Goal: Transaction & Acquisition: Purchase product/service

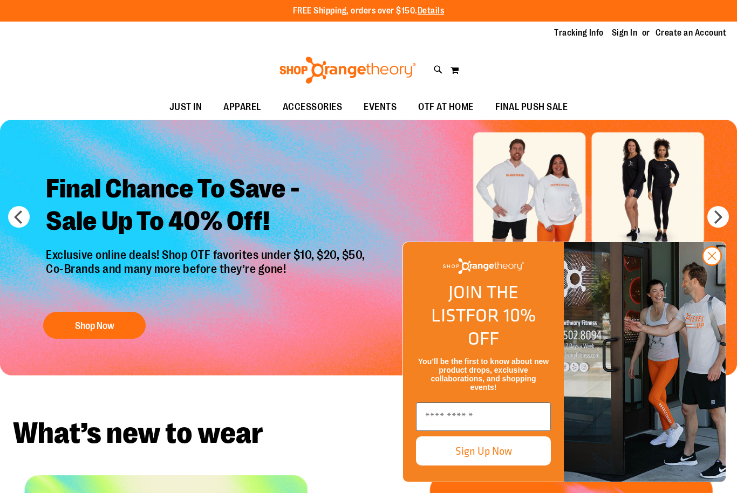
click at [707, 265] on circle "Close dialog" at bounding box center [712, 256] width 18 height 18
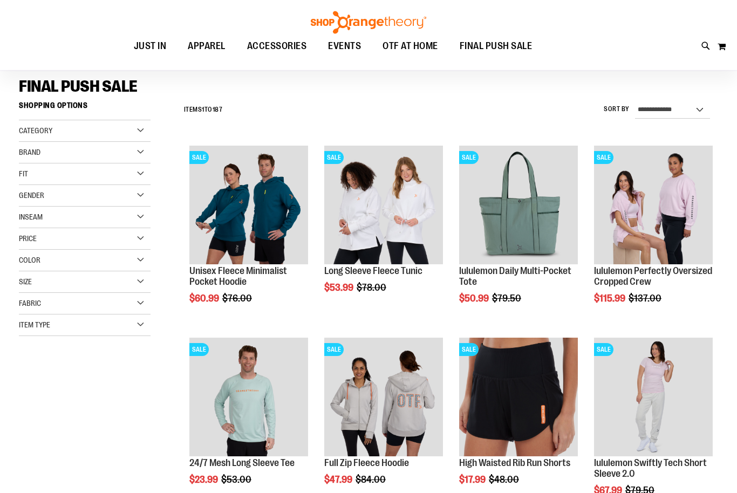
click at [141, 261] on div "Color" at bounding box center [85, 261] width 132 height 22
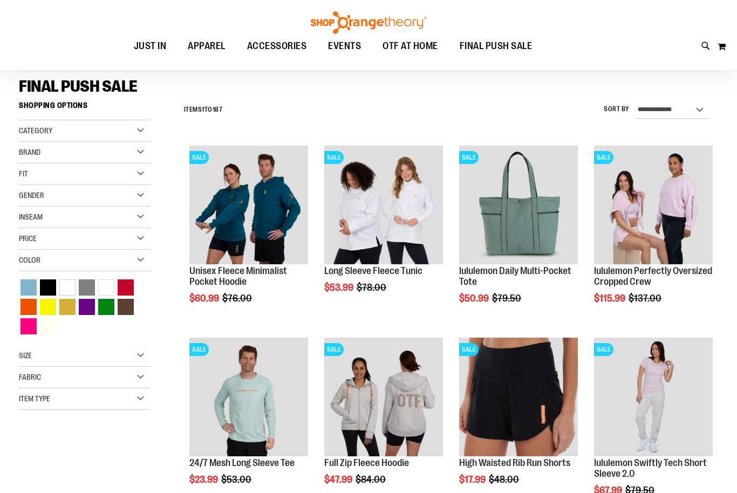
click at [31, 323] on div "Pink" at bounding box center [29, 326] width 16 height 16
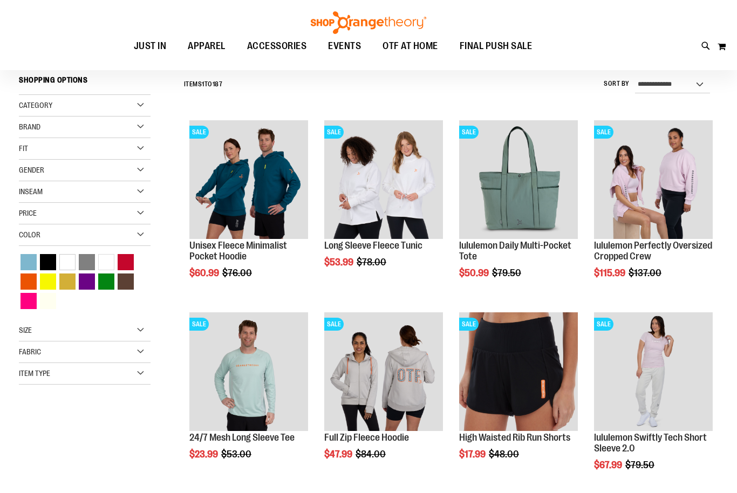
scroll to position [100, 0]
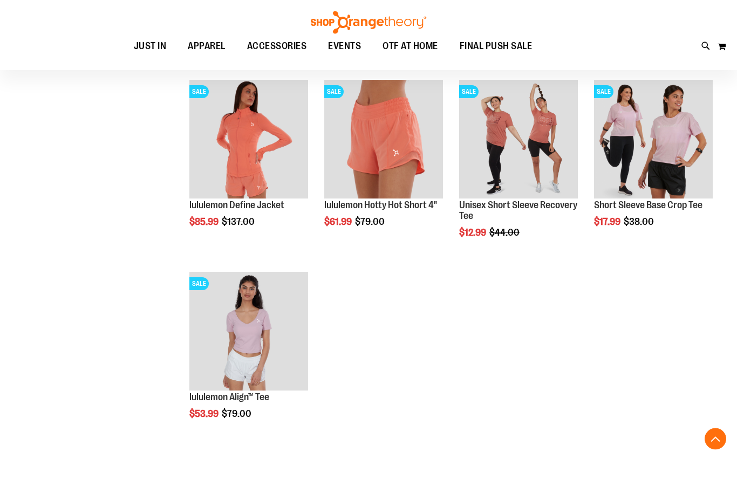
scroll to position [523, 0]
click at [692, 154] on img "product" at bounding box center [653, 139] width 119 height 119
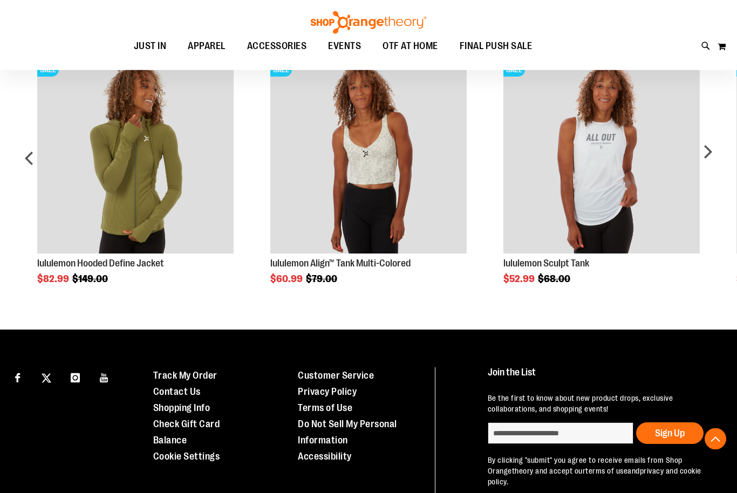
scroll to position [575, 0]
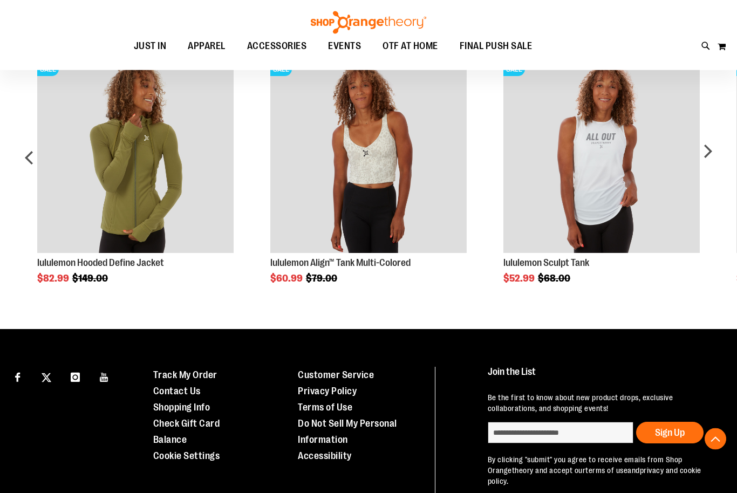
click at [709, 163] on div "next" at bounding box center [708, 162] width 22 height 243
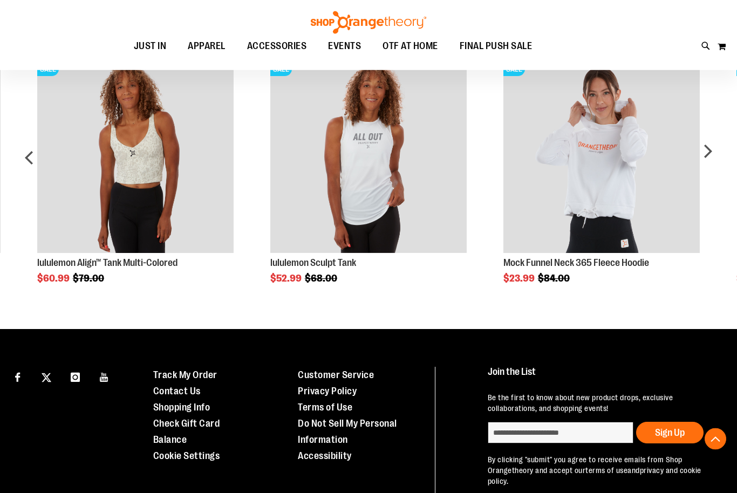
click at [714, 156] on div "next" at bounding box center [708, 162] width 22 height 243
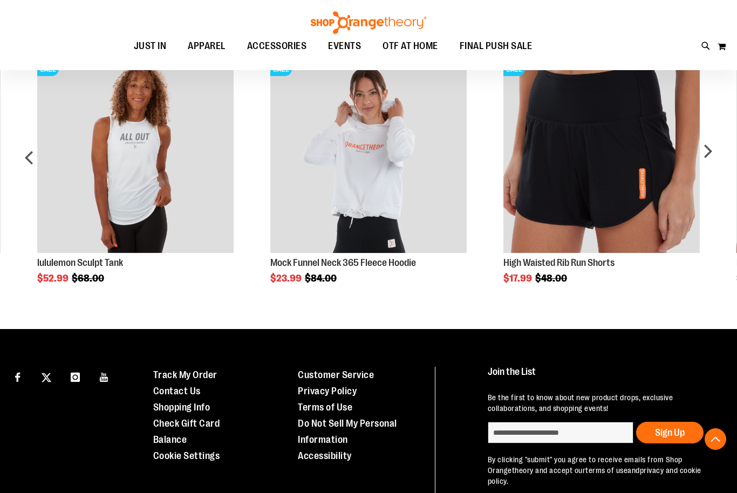
click at [713, 160] on div "next" at bounding box center [708, 161] width 22 height 243
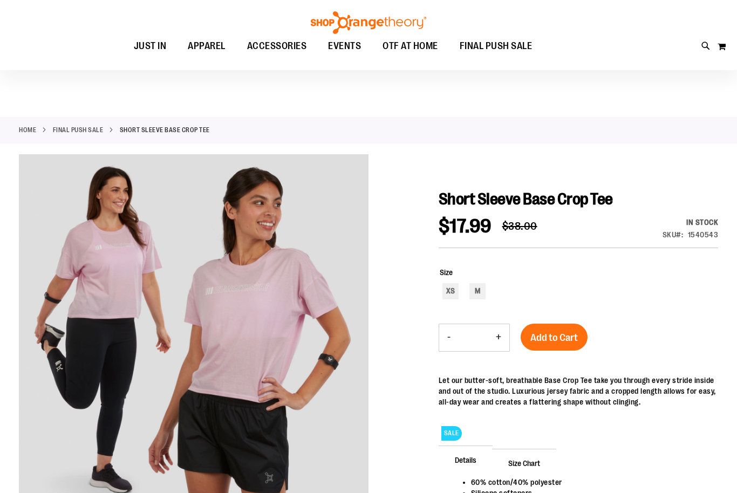
scroll to position [0, 0]
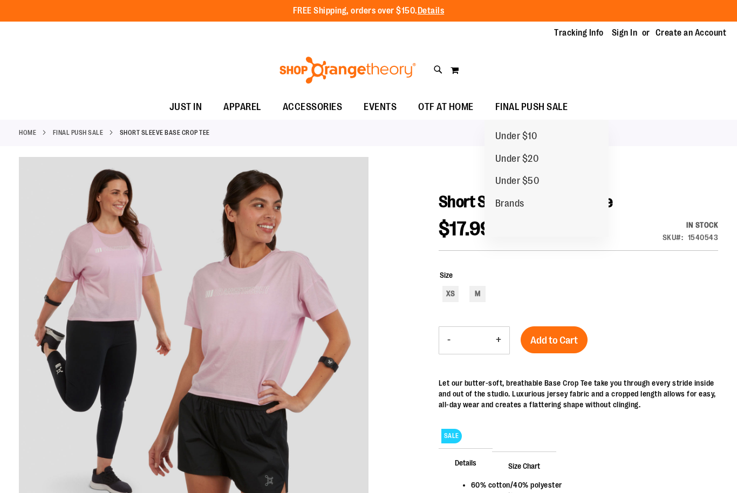
click at [560, 107] on span "FINAL PUSH SALE" at bounding box center [531, 107] width 73 height 24
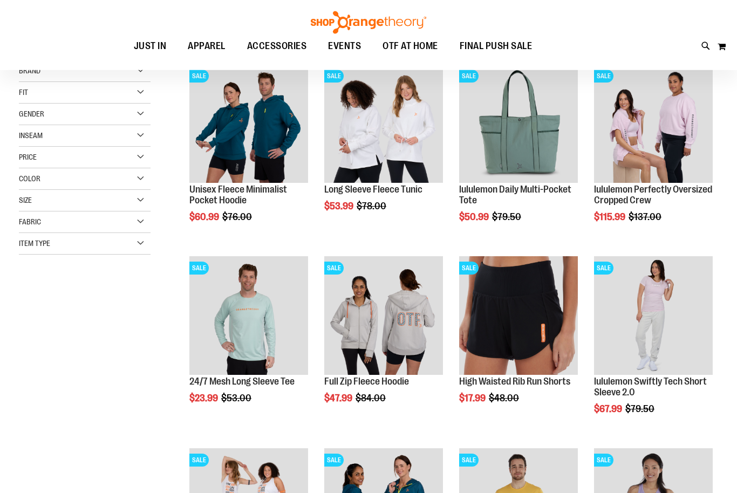
scroll to position [153, 0]
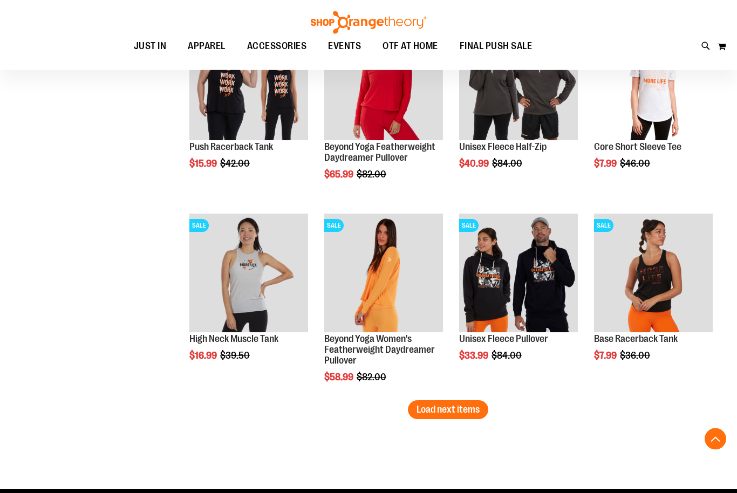
scroll to position [1543, 0]
click at [445, 415] on span "Load next items" at bounding box center [448, 409] width 63 height 11
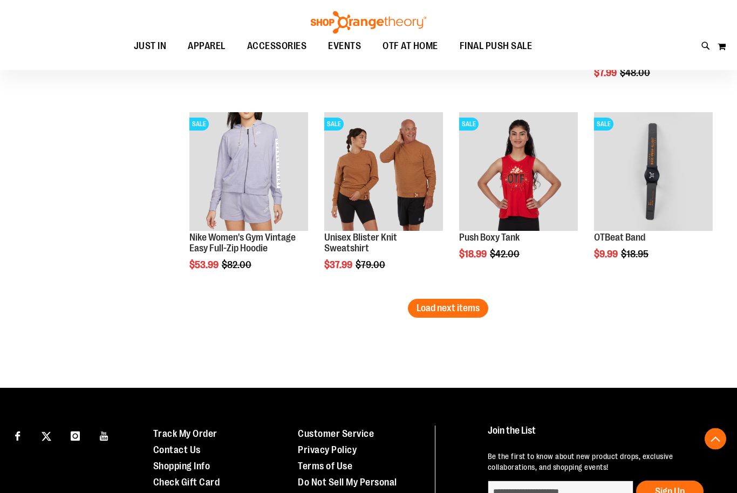
scroll to position [2221, 0]
click at [458, 309] on span "Load next items" at bounding box center [448, 308] width 63 height 11
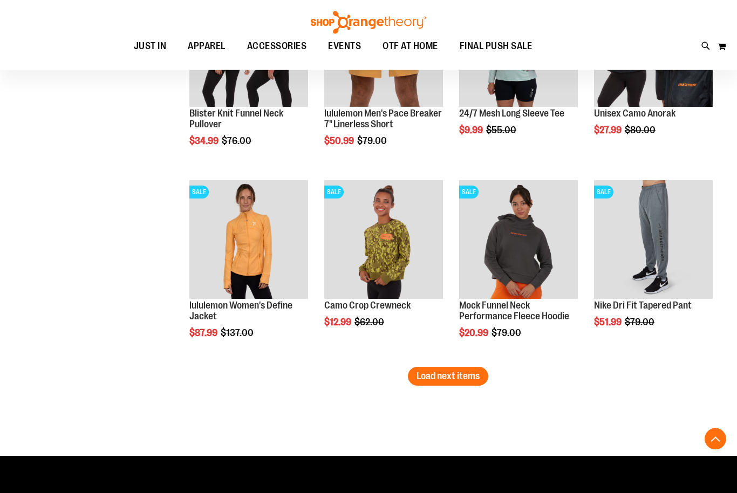
scroll to position [2733, 0]
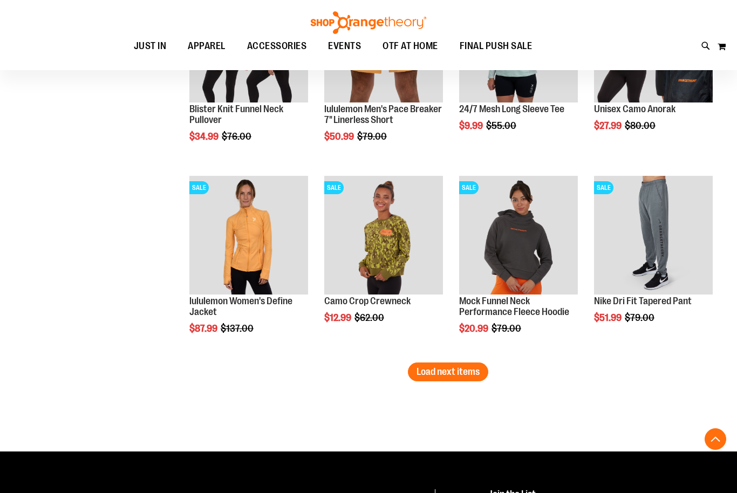
click at [458, 379] on button "Load next items" at bounding box center [448, 372] width 80 height 19
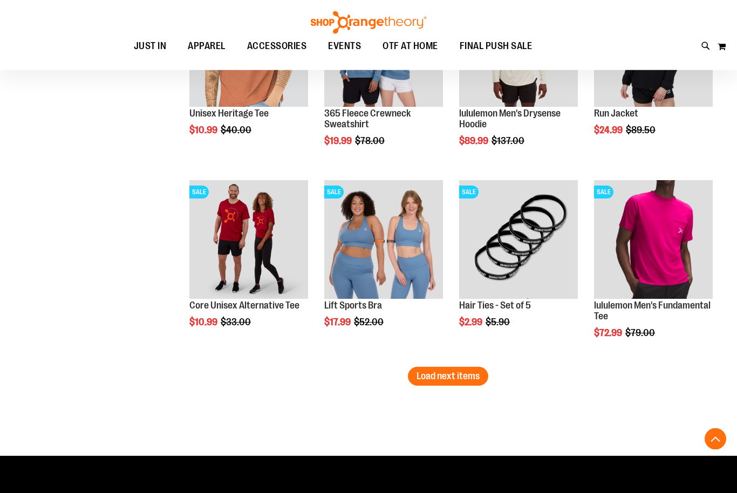
scroll to position [3305, 0]
click at [466, 382] on span "Load next items" at bounding box center [448, 376] width 63 height 11
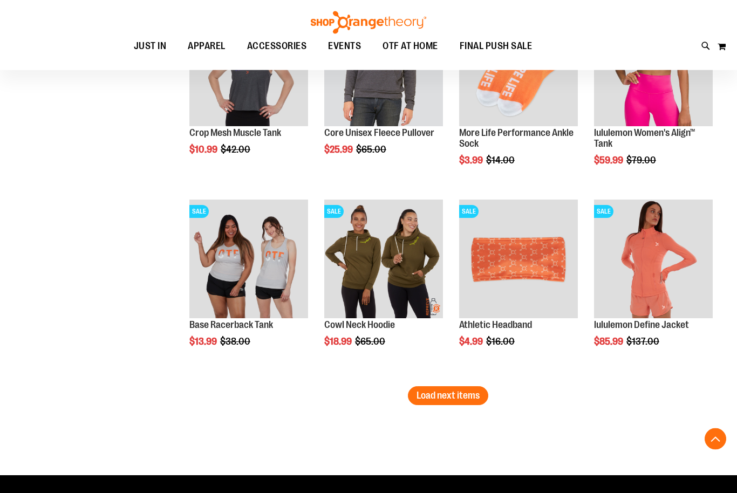
click at [474, 404] on button "Load next items" at bounding box center [448, 396] width 80 height 19
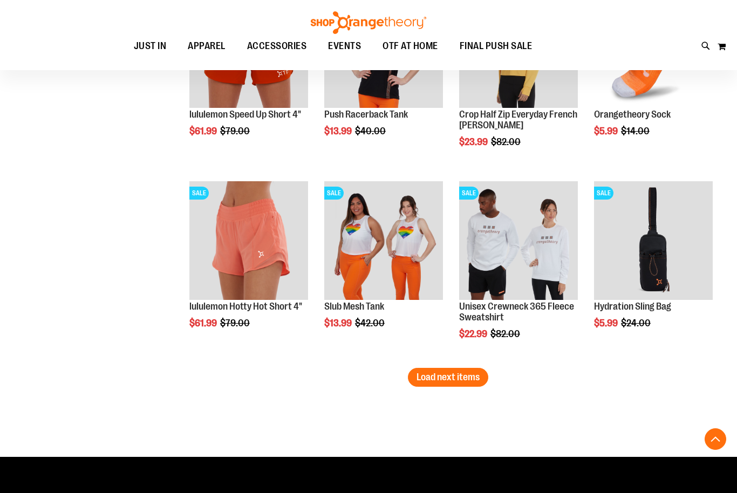
scroll to position [4458, 0]
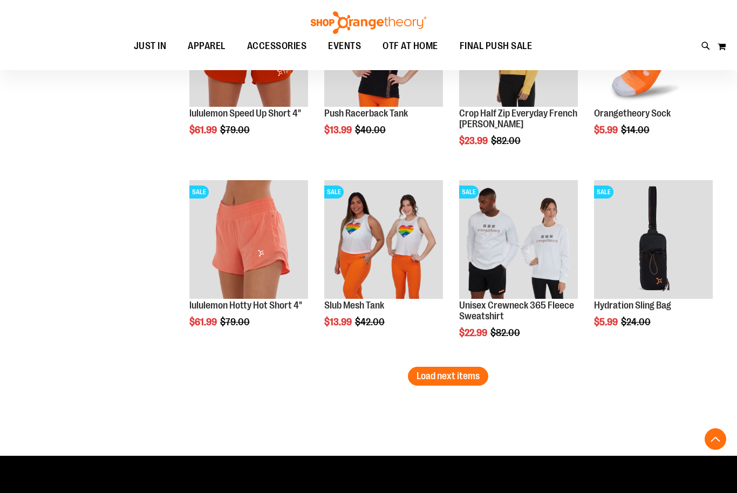
click at [474, 377] on span "Load next items" at bounding box center [448, 376] width 63 height 11
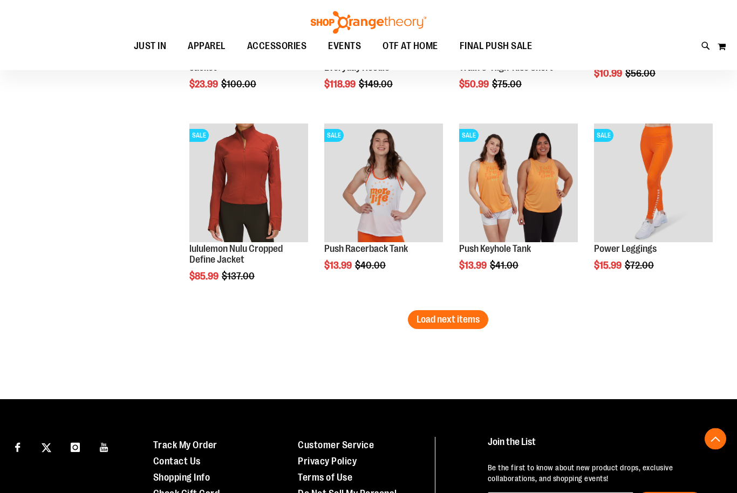
scroll to position [5091, 0]
click at [446, 328] on button "Load next items" at bounding box center [448, 319] width 80 height 19
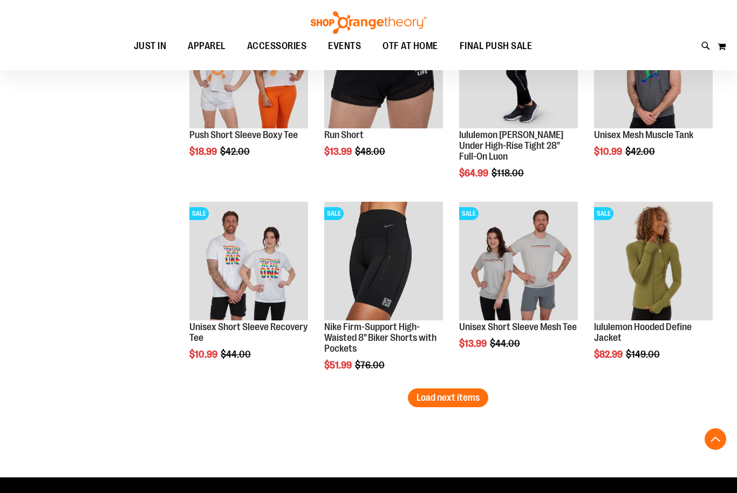
scroll to position [5603, 0]
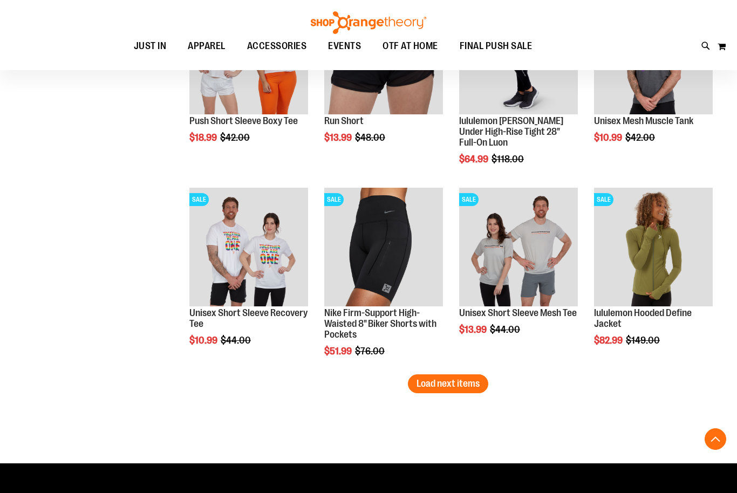
click at [475, 389] on span "Load next items" at bounding box center [448, 383] width 63 height 11
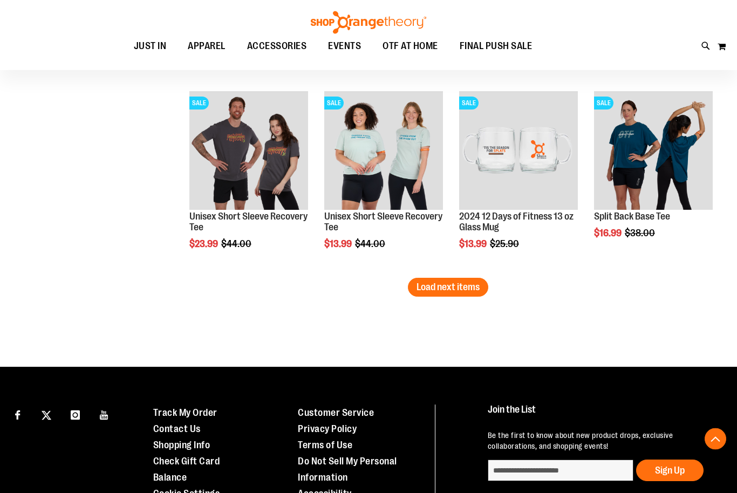
scroll to position [6276, 0]
click at [481, 285] on button "Load next items" at bounding box center [448, 287] width 80 height 19
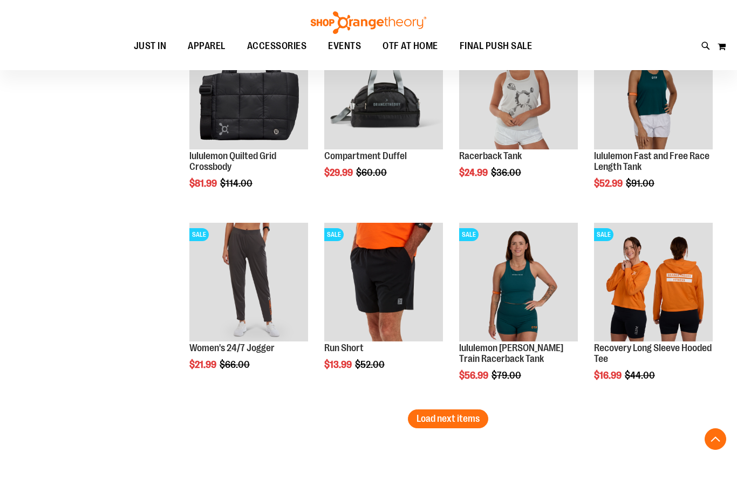
scroll to position [6679, 0]
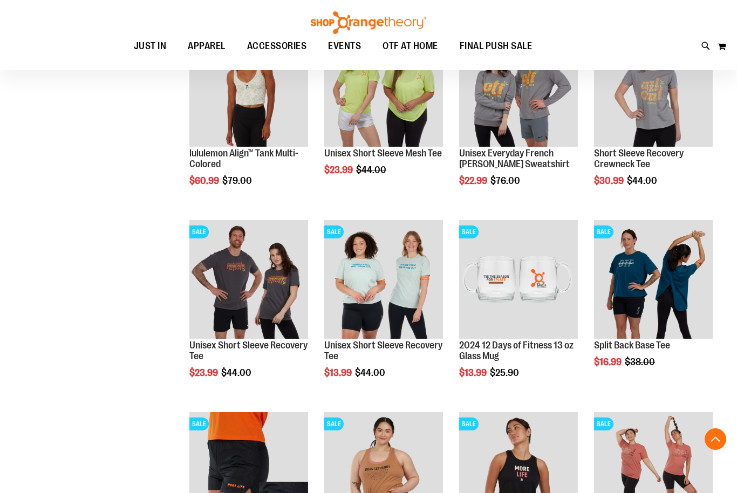
scroll to position [6129, 0]
